Goal: Transaction & Acquisition: Purchase product/service

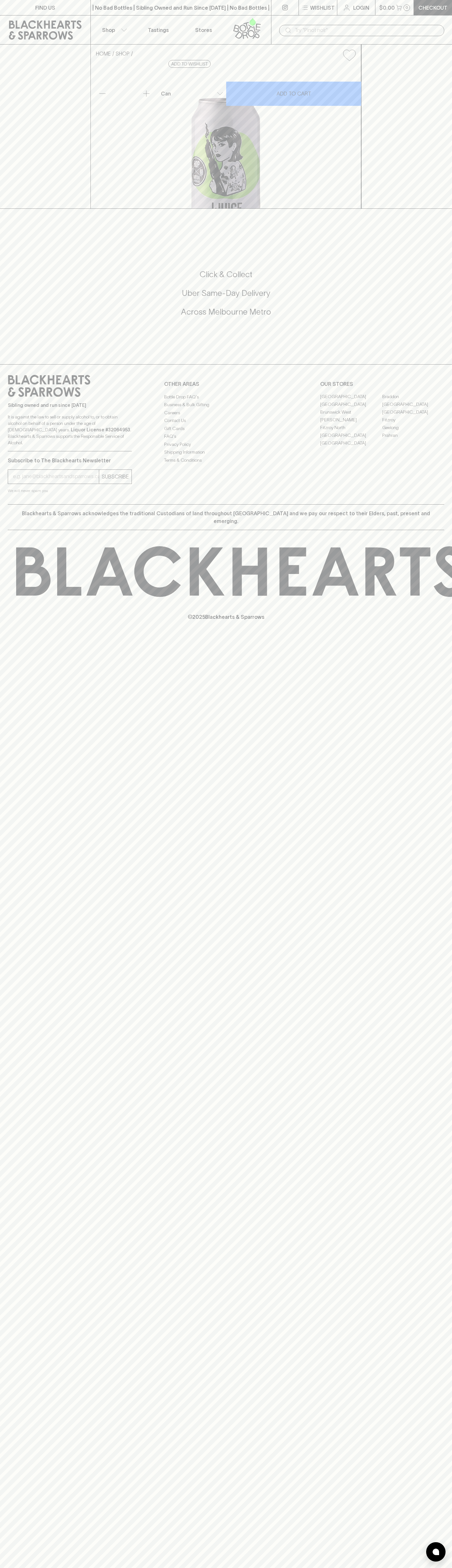
click at [24, 29] on icon at bounding box center [45, 30] width 81 height 19
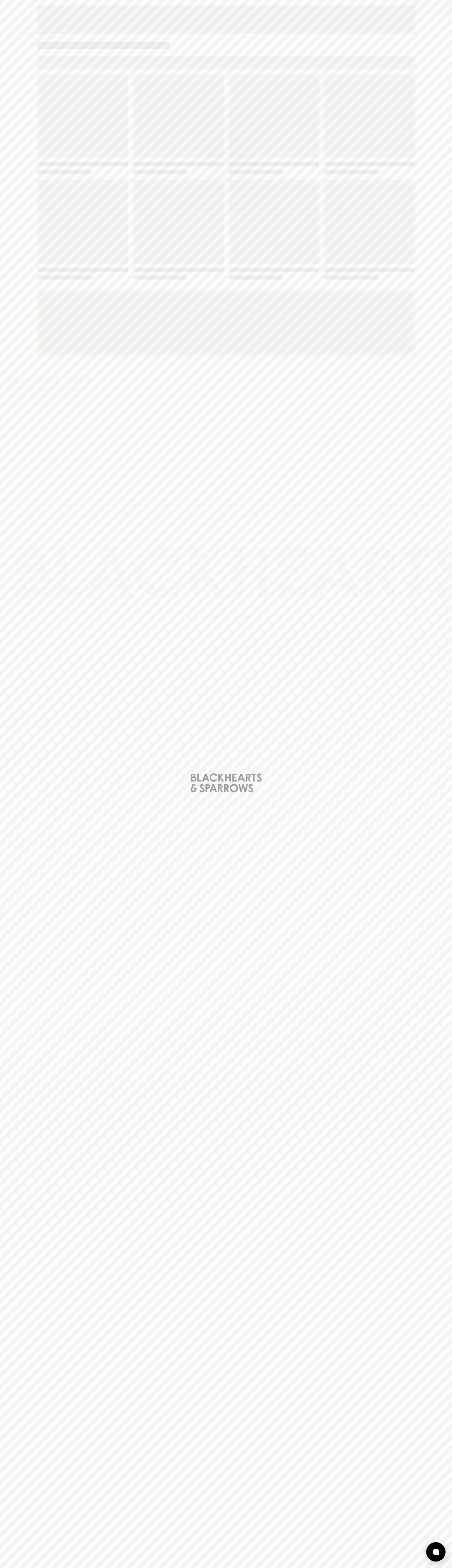
click at [449, 1390] on div "Loading" at bounding box center [226, 784] width 452 height 1568
click at [2, 1567] on html "FIND US | No Bad Bottles | Sibling Owned and Run Since [DATE] | No Bad Bottles …" at bounding box center [226, 784] width 452 height 1568
click at [26, 198] on div "Loading" at bounding box center [226, 784] width 452 height 1568
